Goal: Information Seeking & Learning: Learn about a topic

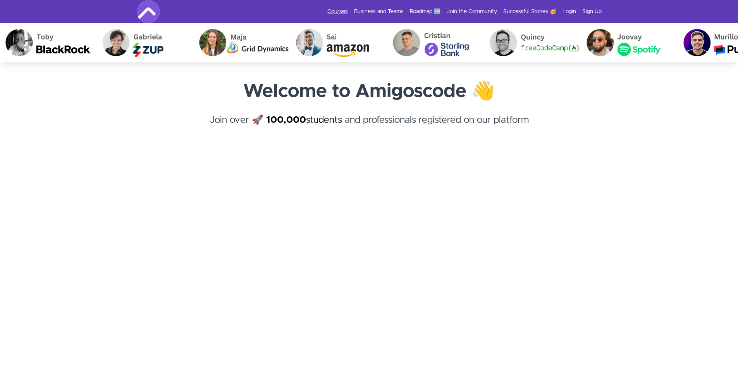
click at [333, 11] on link "Courses" at bounding box center [337, 12] width 21 height 8
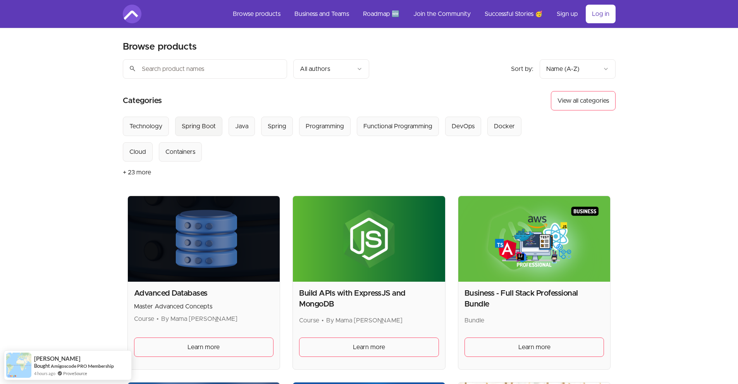
click at [201, 125] on div "Spring Boot" at bounding box center [199, 126] width 34 height 9
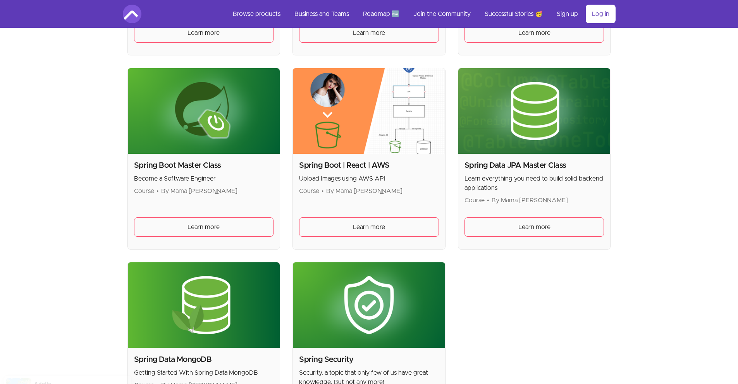
scroll to position [310, 0]
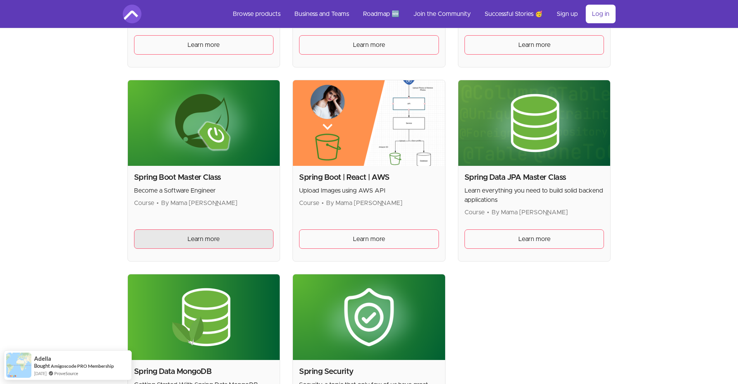
click at [217, 232] on link "Learn more" at bounding box center [204, 238] width 140 height 19
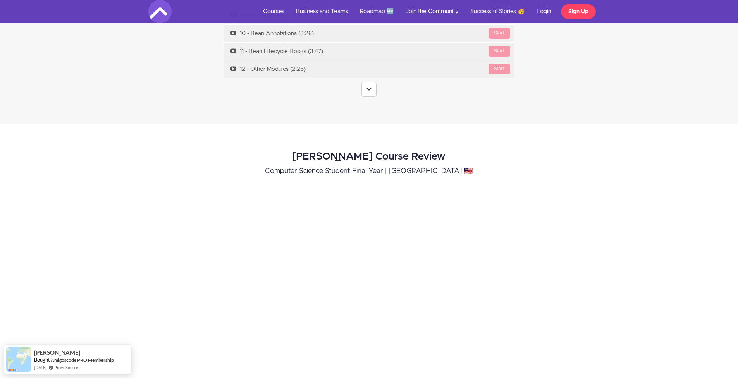
scroll to position [2866, 0]
click at [371, 81] on link at bounding box center [368, 88] width 15 height 15
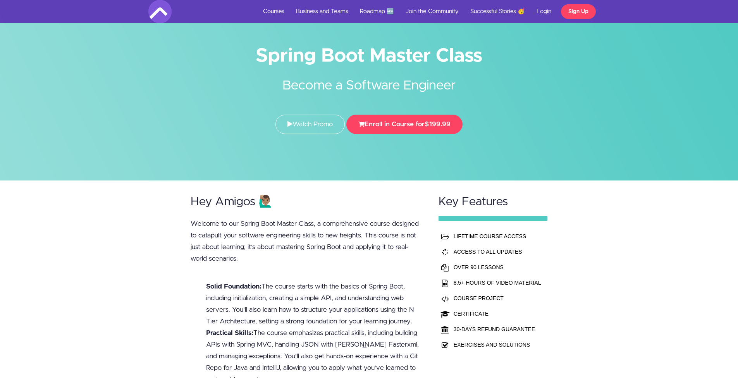
scroll to position [0, 0]
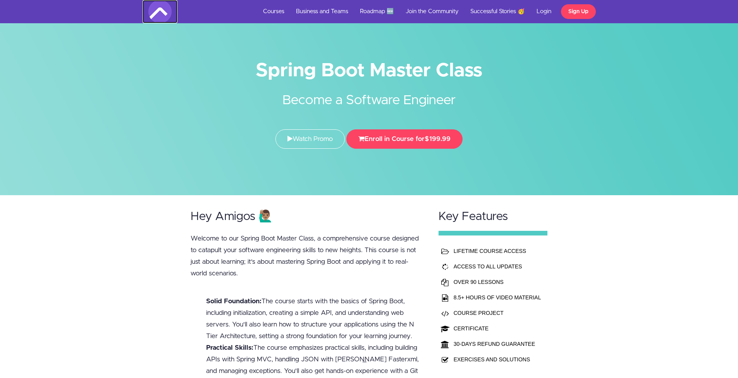
click at [157, 12] on img at bounding box center [159, 11] width 23 height 23
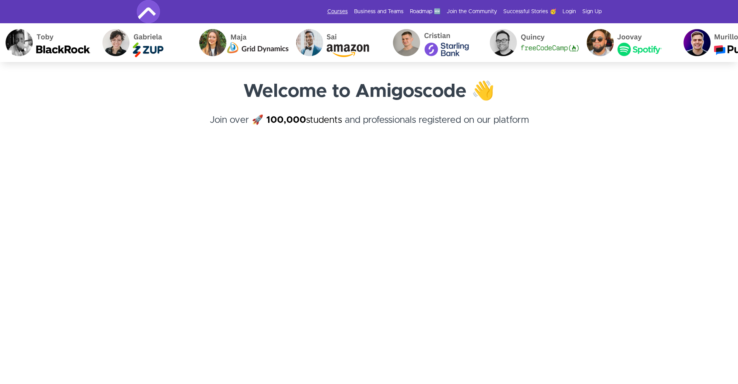
click at [331, 9] on link "Courses" at bounding box center [337, 12] width 21 height 8
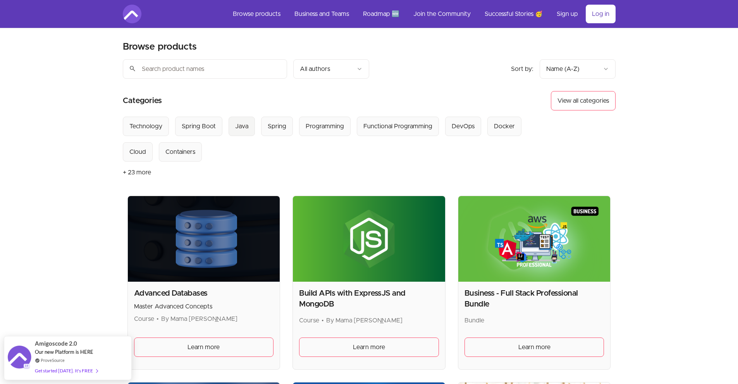
click at [238, 126] on div "Java" at bounding box center [241, 126] width 13 height 9
